Goal: Task Accomplishment & Management: Manage account settings

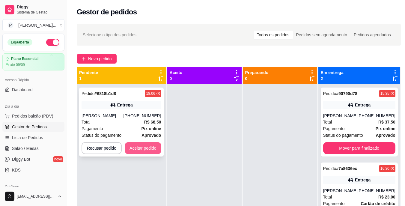
click at [150, 145] on button "Aceitar pedido" at bounding box center [143, 148] width 37 height 12
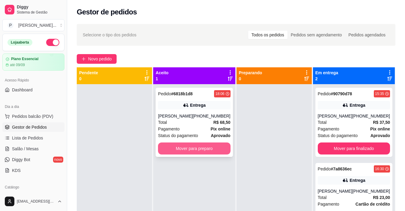
click at [194, 144] on button "Mover para preparo" at bounding box center [194, 148] width 72 height 12
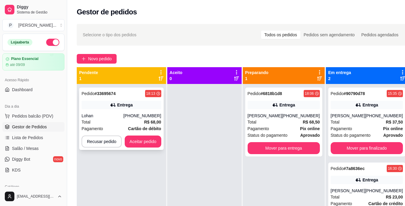
click at [150, 135] on div "Pedido # 33695674 18:13 Entrega Lohan [PHONE_NUMBER] Total R$ 68,00 Pagamento C…" at bounding box center [121, 119] width 85 height 62
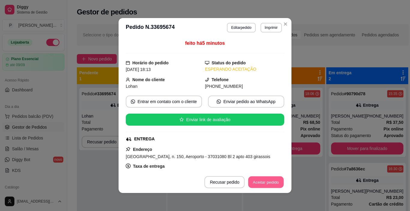
click at [269, 182] on button "Aceitar pedido" at bounding box center [265, 182] width 35 height 12
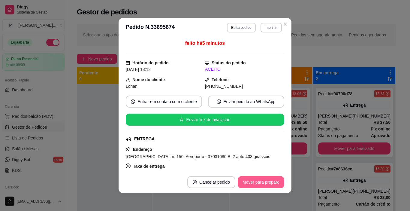
click at [269, 182] on button "Mover para preparo" at bounding box center [261, 182] width 47 height 12
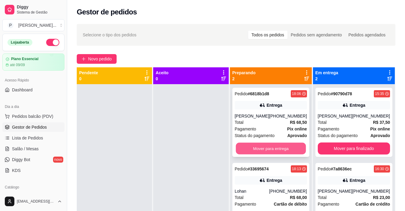
click at [262, 148] on button "Mover para entrega" at bounding box center [271, 149] width 70 height 12
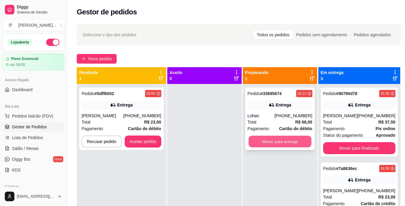
click at [266, 139] on button "Mover para entrega" at bounding box center [280, 142] width 63 height 12
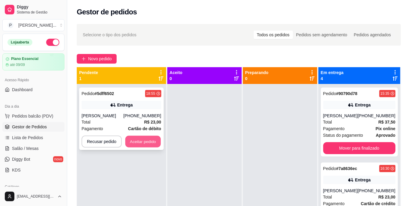
click at [135, 142] on button "Aceitar pedido" at bounding box center [142, 142] width 35 height 12
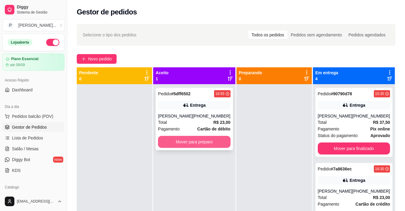
click at [169, 146] on button "Mover para preparo" at bounding box center [194, 142] width 72 height 12
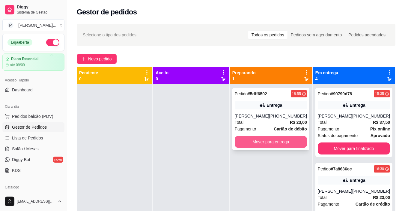
click at [258, 146] on button "Mover para entrega" at bounding box center [271, 142] width 72 height 12
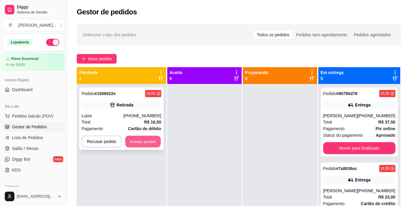
click at [155, 138] on button "Aceitar pedido" at bounding box center [142, 142] width 35 height 12
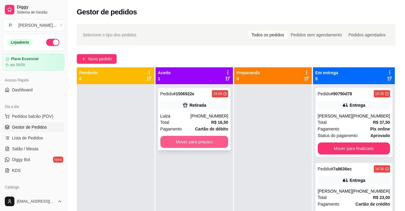
click at [197, 141] on button "Mover para preparo" at bounding box center [195, 142] width 68 height 12
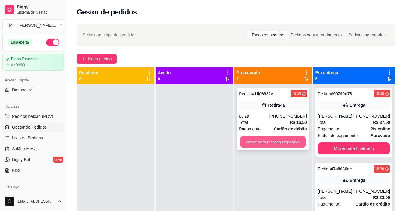
click at [280, 142] on button "Mover para retirada disponível" at bounding box center [273, 142] width 66 height 12
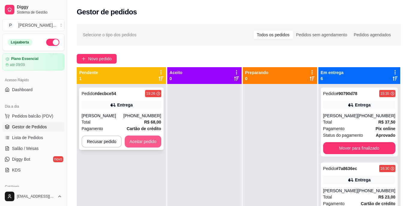
click at [153, 143] on button "Aceitar pedido" at bounding box center [143, 142] width 37 height 12
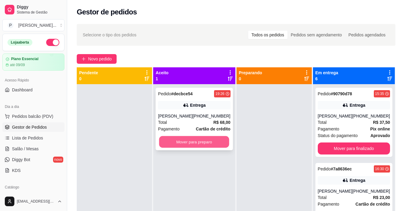
click at [173, 141] on button "Mover para preparo" at bounding box center [194, 142] width 70 height 12
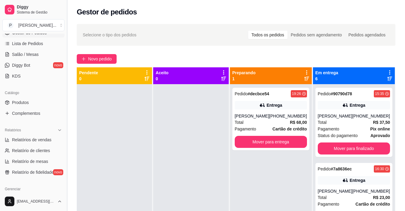
scroll to position [96, 0]
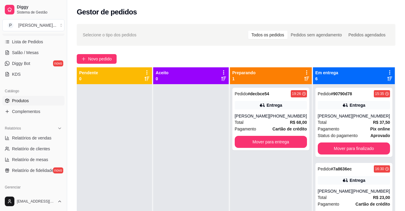
click at [30, 103] on link "Produtos" at bounding box center [33, 101] width 62 height 10
